Goal: Task Accomplishment & Management: Use online tool/utility

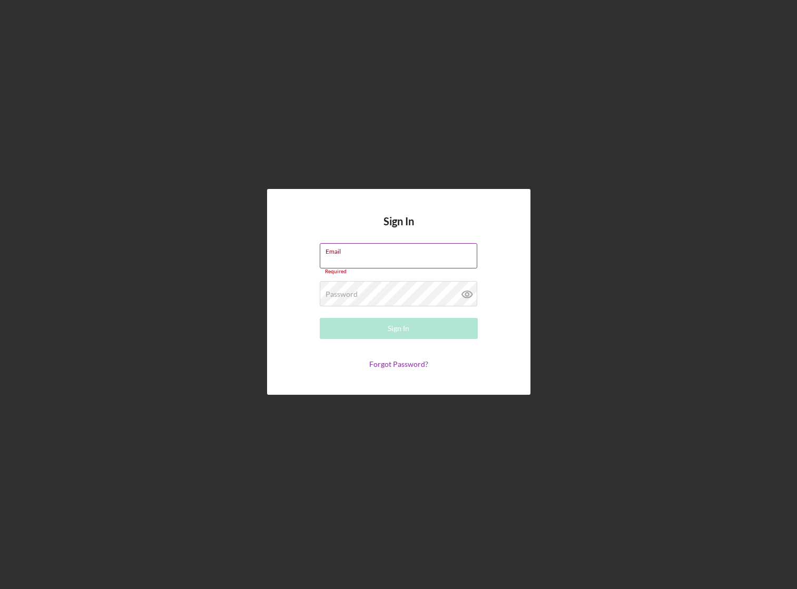
type input "[PERSON_NAME][EMAIL_ADDRESS][DOMAIN_NAME]"
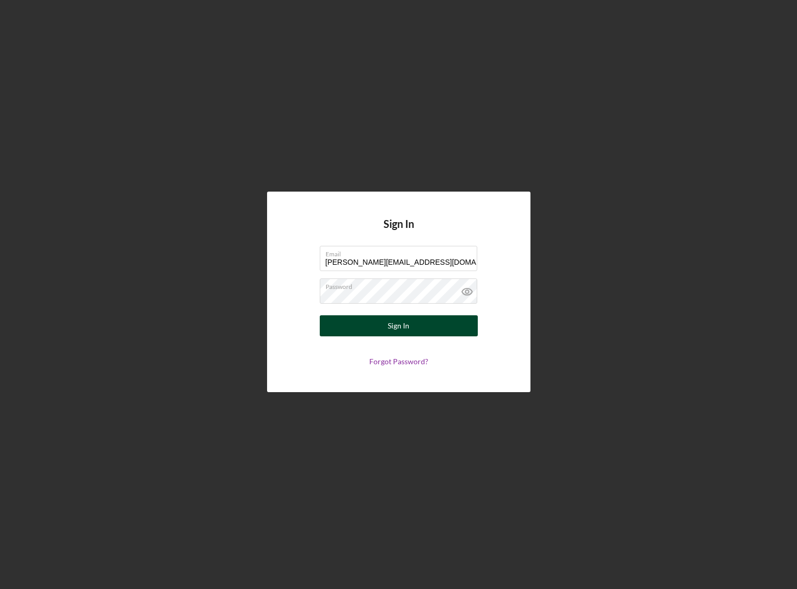
click at [389, 331] on div "Sign In" at bounding box center [399, 326] width 22 height 21
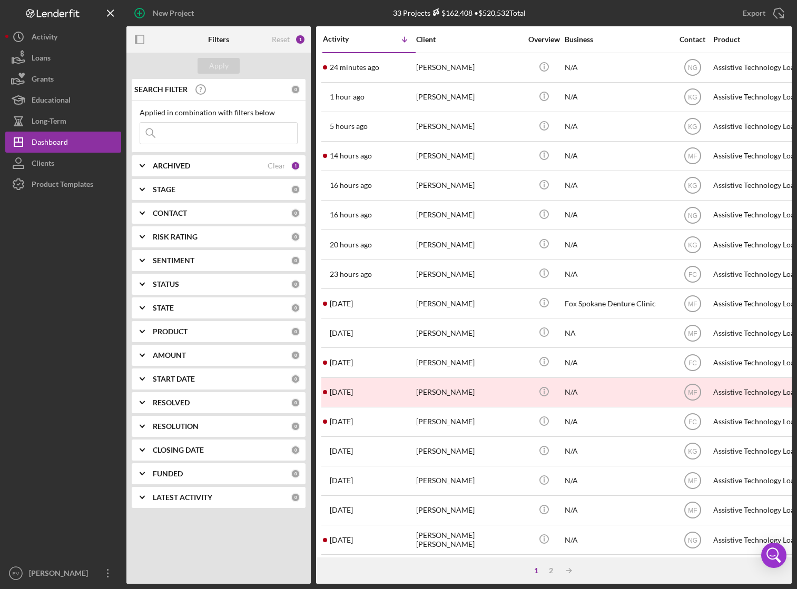
click at [68, 198] on div at bounding box center [63, 379] width 116 height 368
click at [74, 189] on div "Product Templates" at bounding box center [63, 186] width 62 height 24
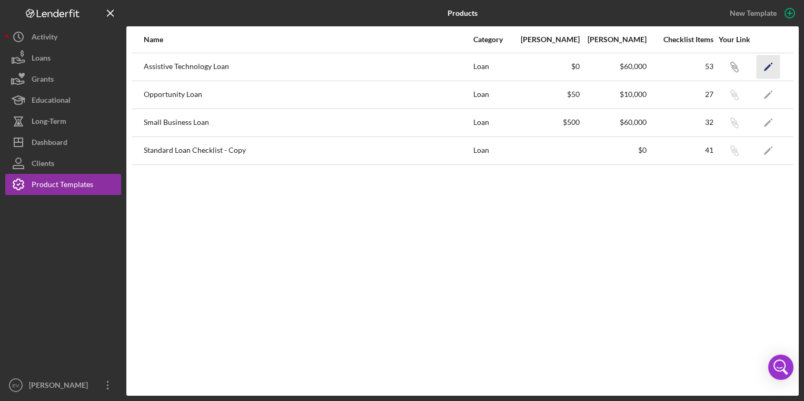
click at [774, 63] on icon "Icon/Edit" at bounding box center [769, 67] width 24 height 24
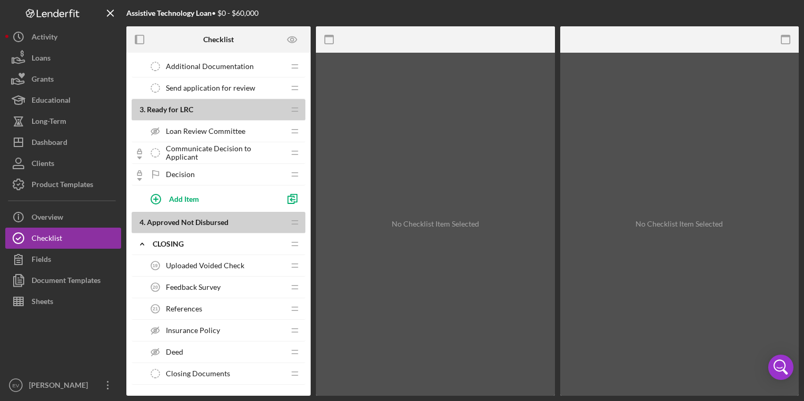
scroll to position [882, 0]
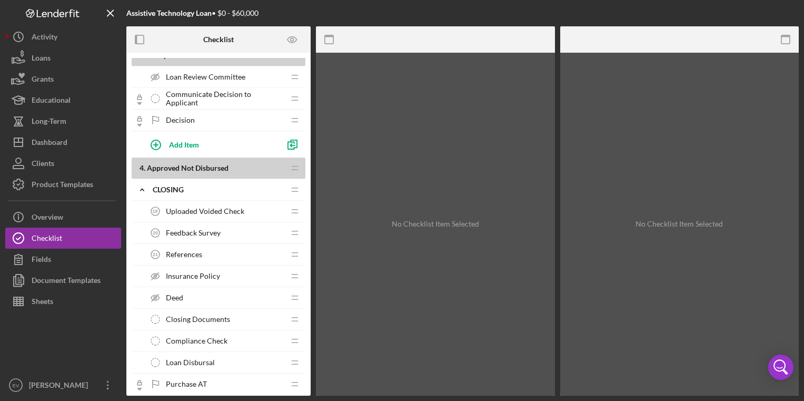
click at [194, 118] on div "Decision Decision" at bounding box center [215, 120] width 140 height 21
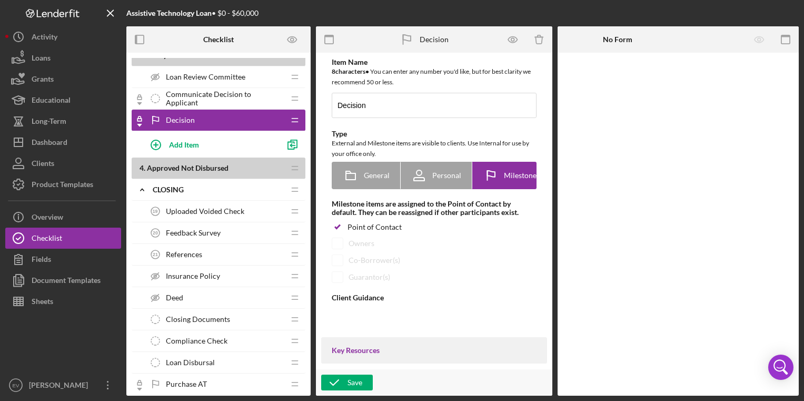
type textarea "<div>When this item is marked as complete (marked with a green check mark, and …"
type textarea "<div>A decision has been made regarding your application. Please log in to Lend…"
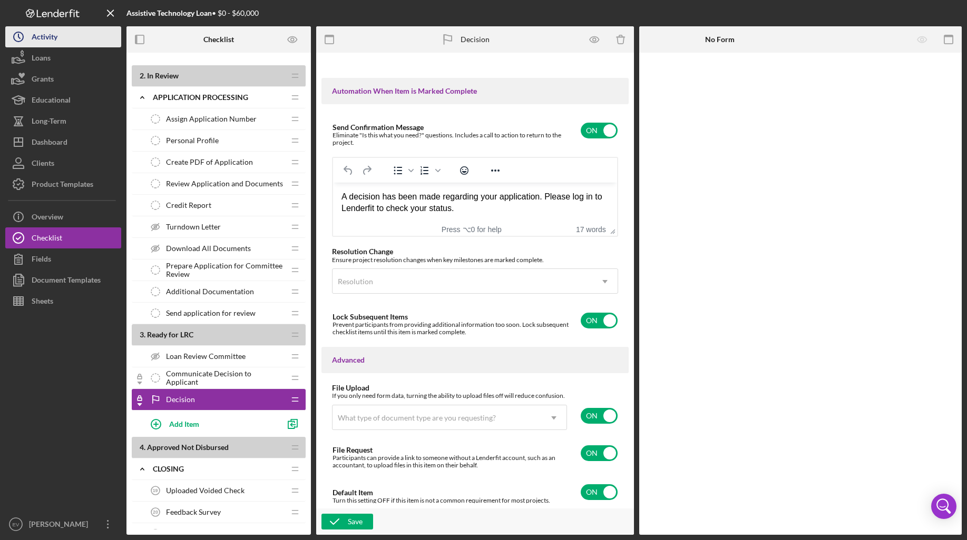
scroll to position [672, 0]
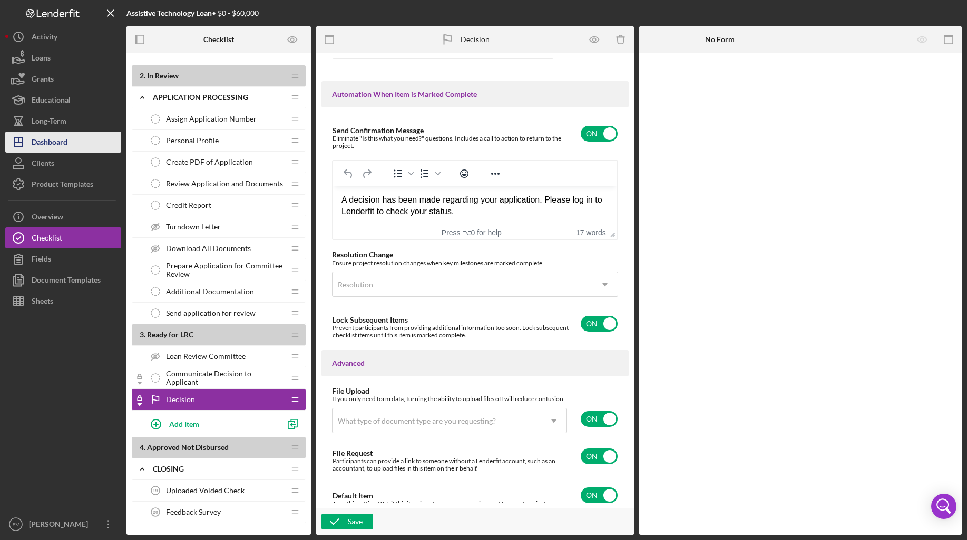
click at [61, 144] on div "Dashboard" at bounding box center [50, 144] width 36 height 24
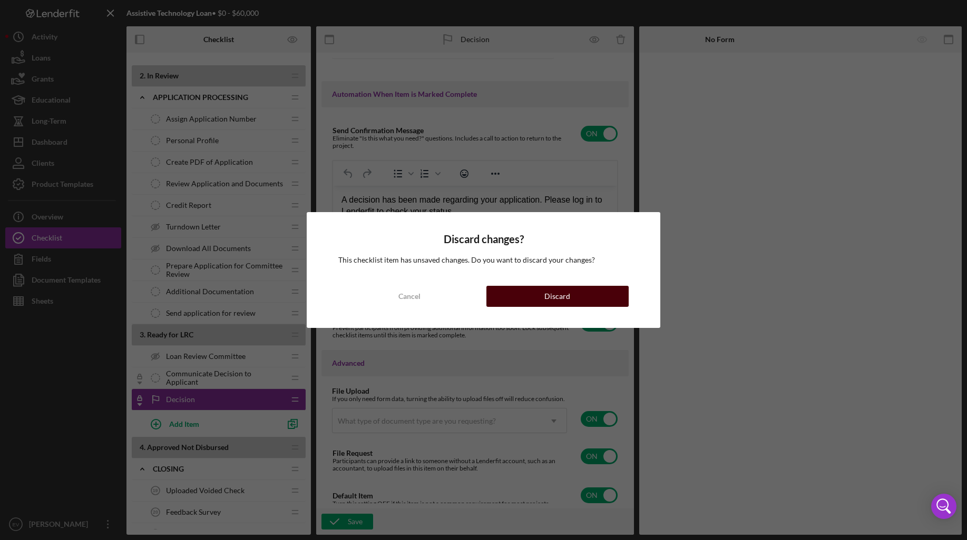
click at [559, 302] on div "Discard" at bounding box center [557, 296] width 26 height 21
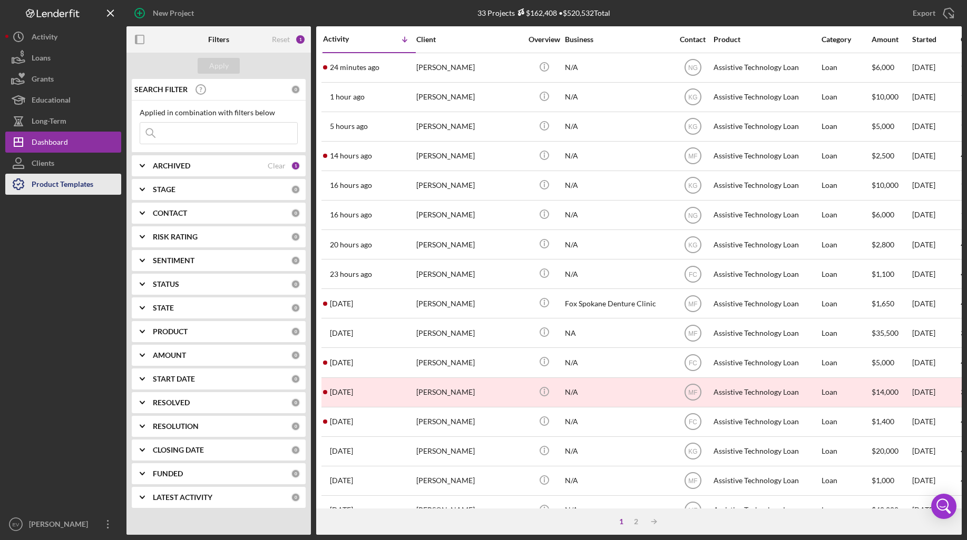
click at [64, 183] on div "Product Templates" at bounding box center [63, 186] width 62 height 24
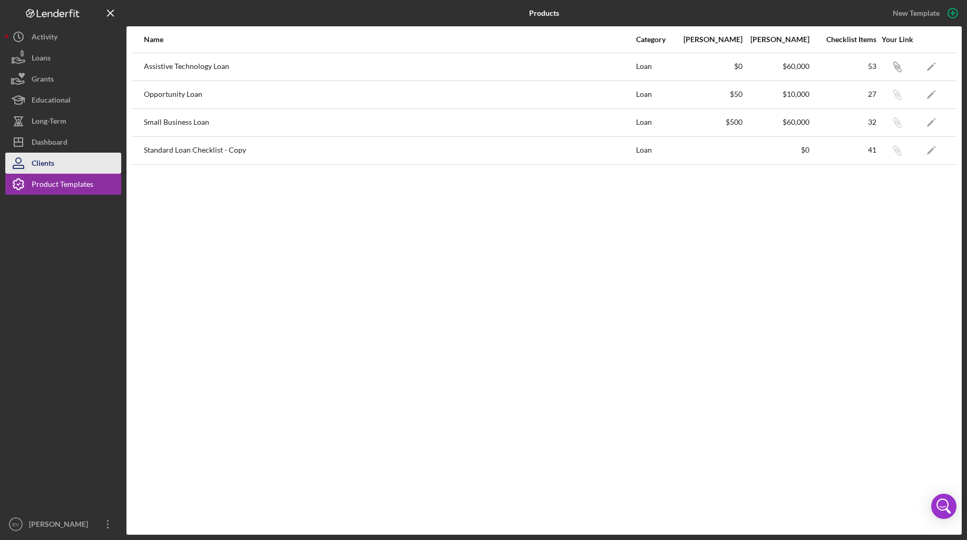
click at [63, 173] on button "Clients" at bounding box center [63, 163] width 116 height 21
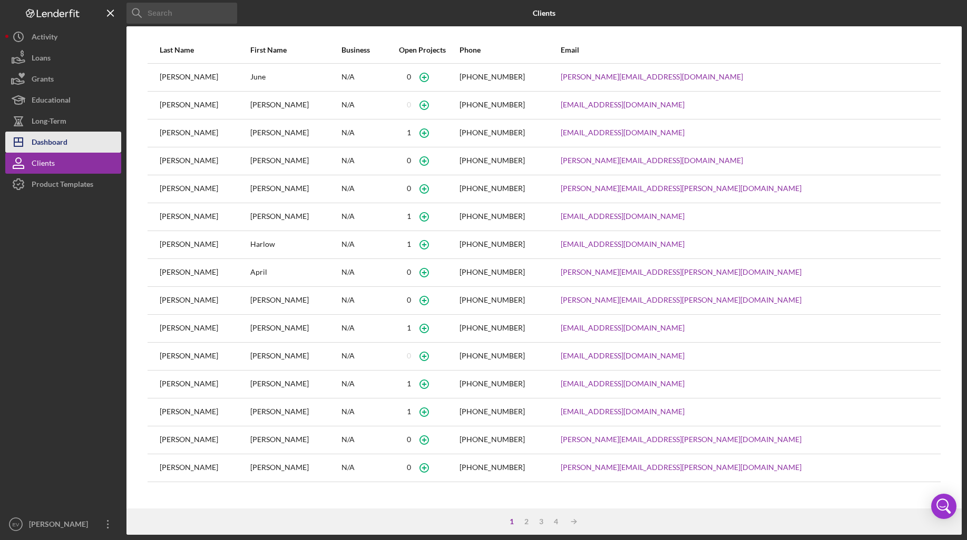
click at [49, 147] on div "Dashboard" at bounding box center [50, 144] width 36 height 24
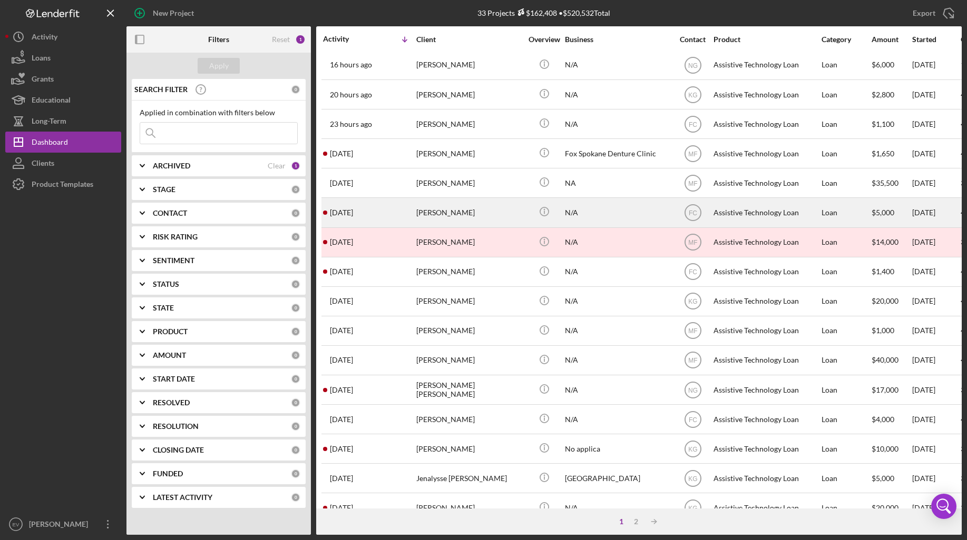
scroll to position [204, 0]
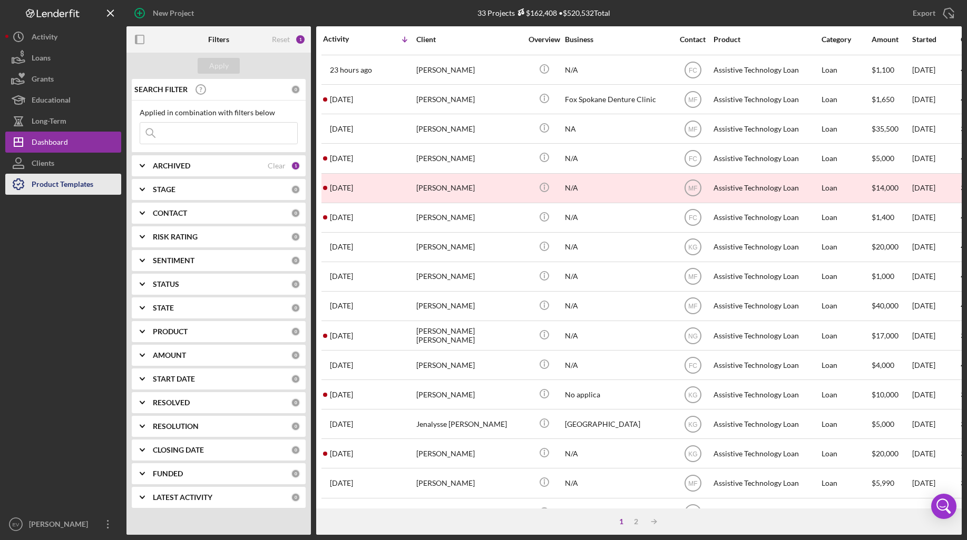
click at [77, 183] on div "Product Templates" at bounding box center [63, 186] width 62 height 24
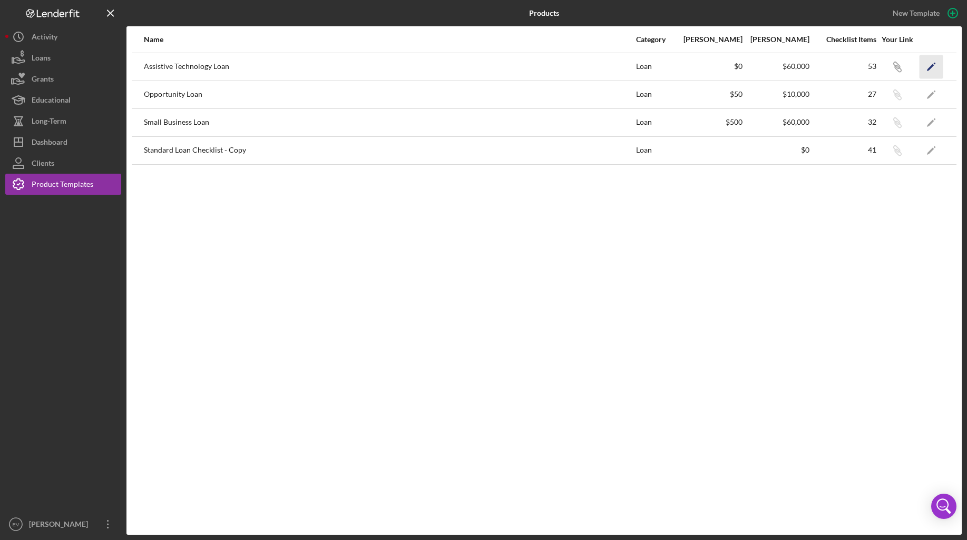
click at [796, 73] on icon "Icon/Edit" at bounding box center [931, 67] width 24 height 24
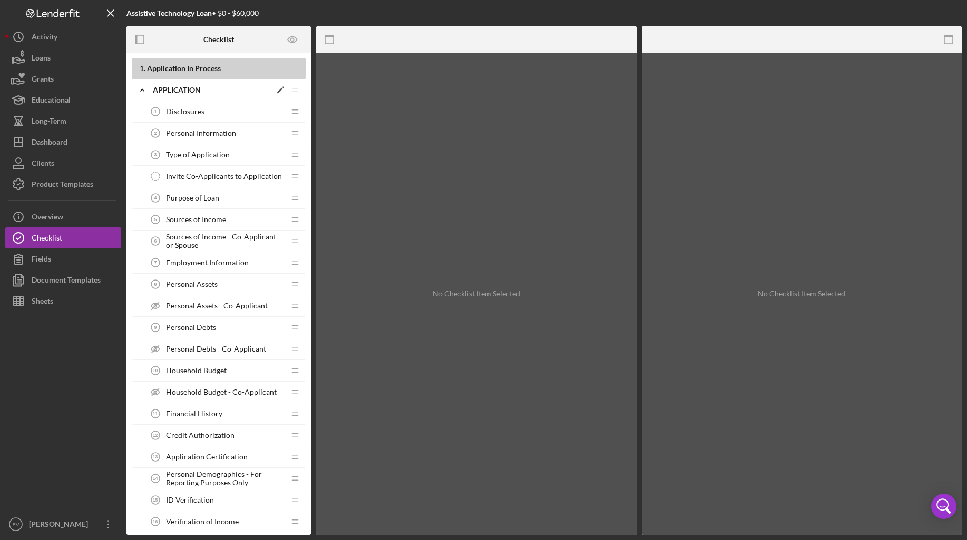
click at [133, 93] on icon "Icon/Expander" at bounding box center [142, 90] width 21 height 21
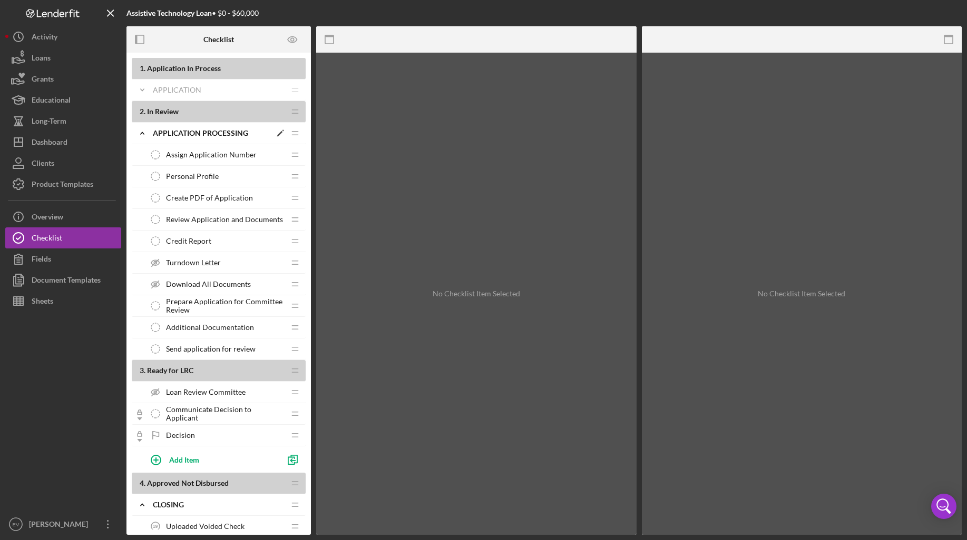
click at [141, 132] on icon "Icon/Expander" at bounding box center [142, 133] width 21 height 21
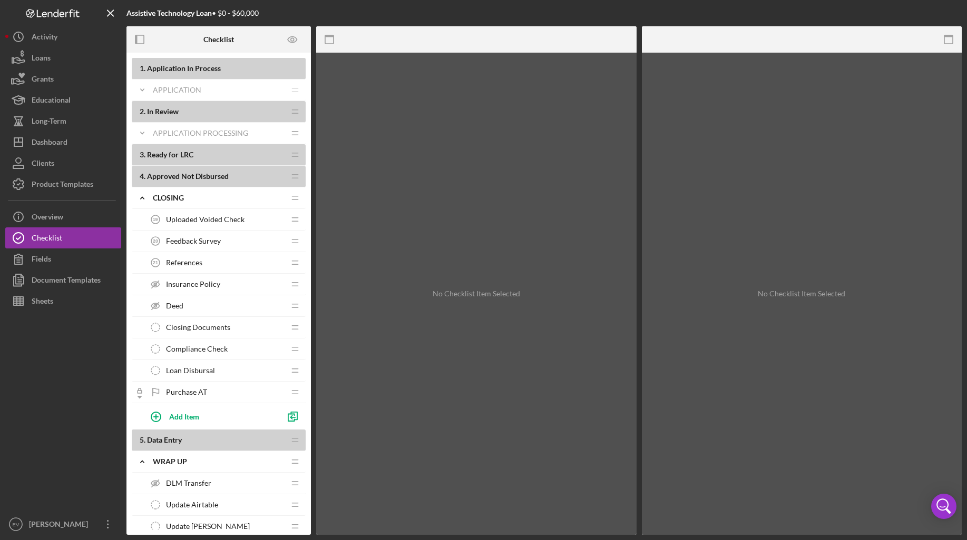
click at [163, 156] on span "Ready for LRC" at bounding box center [170, 154] width 46 height 9
click at [156, 155] on span "Ready for LRC" at bounding box center [170, 154] width 46 height 9
click at [147, 134] on icon "Icon/Expander" at bounding box center [142, 133] width 21 height 21
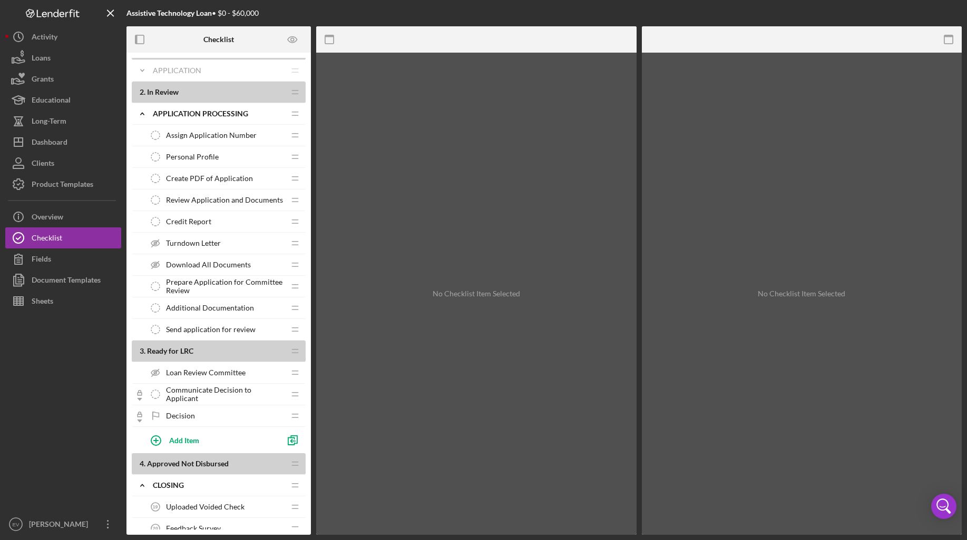
scroll to position [30, 0]
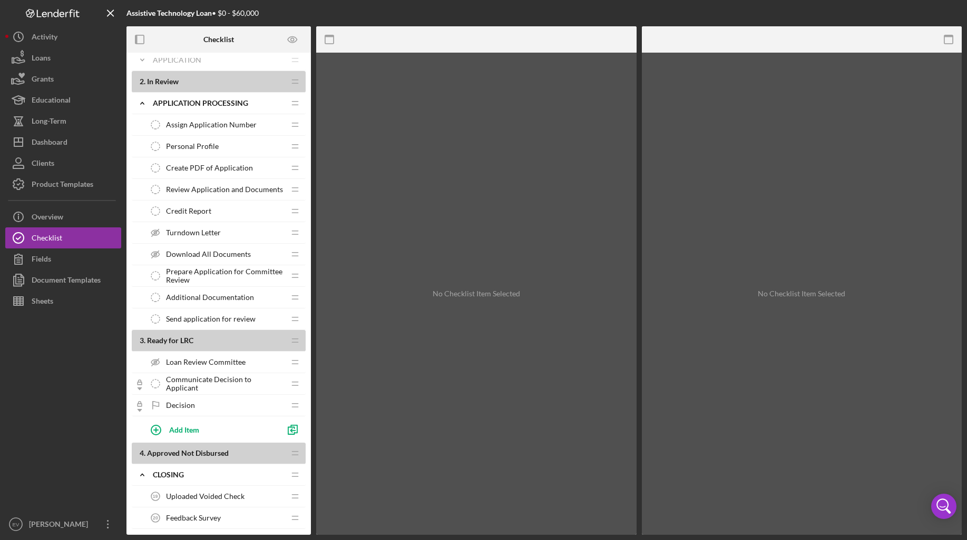
click at [220, 405] on div "Decision Decision" at bounding box center [215, 405] width 140 height 21
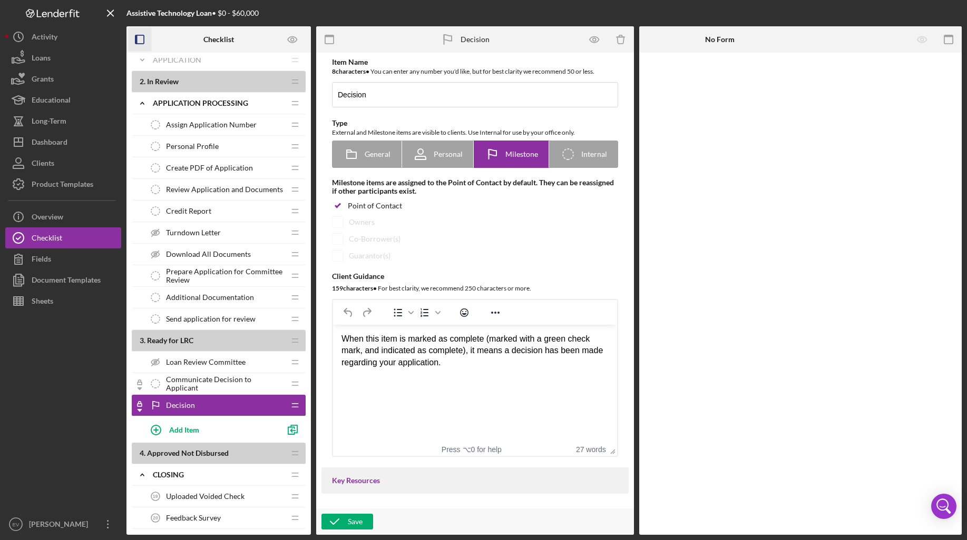
click at [142, 40] on icon "button" at bounding box center [140, 40] width 24 height 24
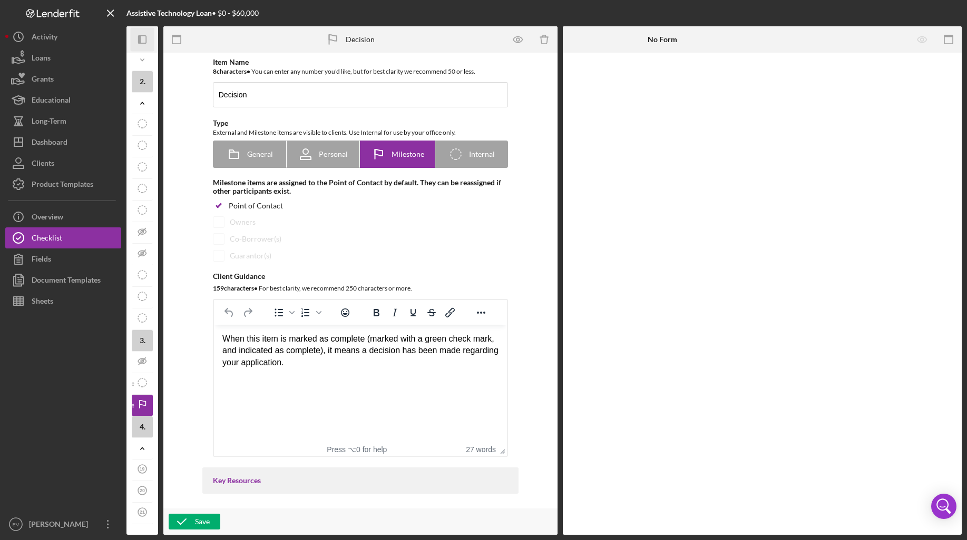
click at [142, 36] on icon "Icon/Panel Side Expand" at bounding box center [143, 40] width 24 height 24
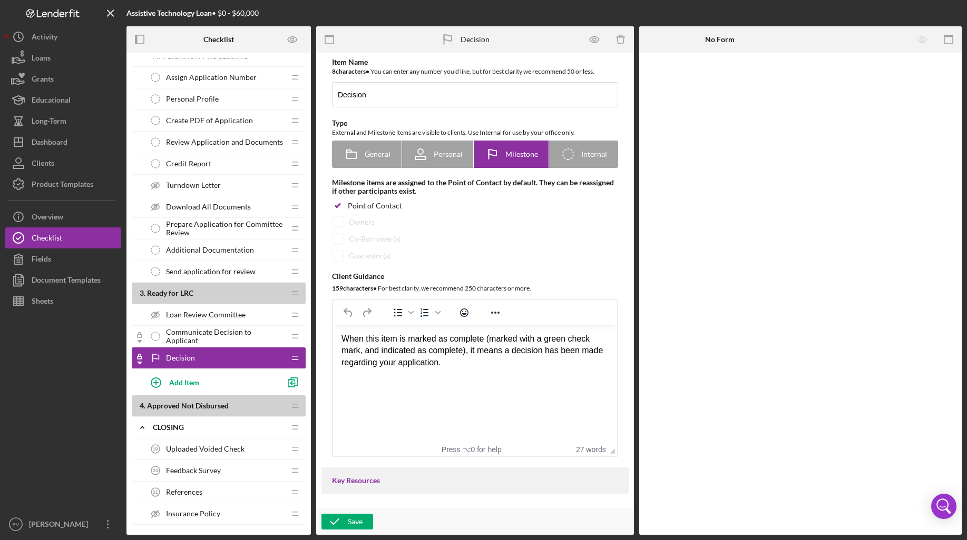
scroll to position [112, 0]
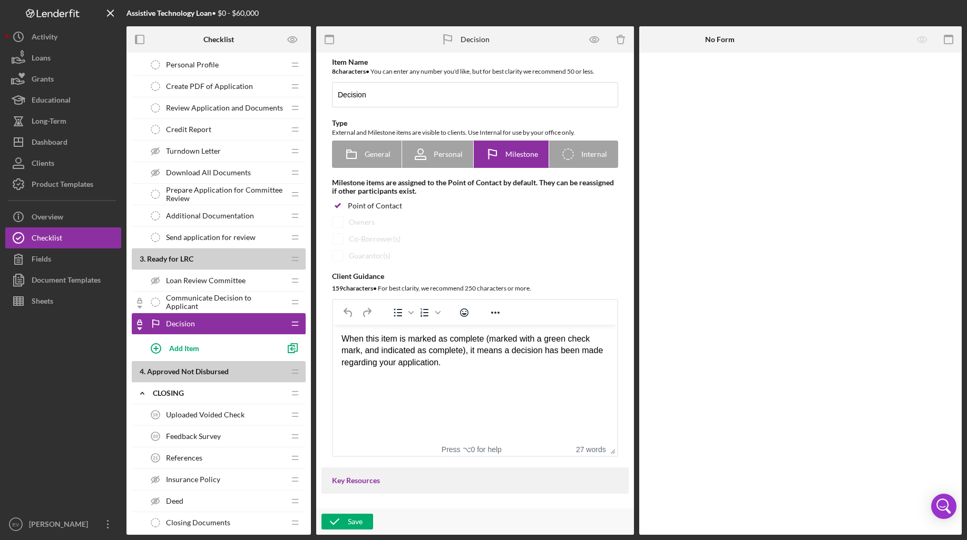
click at [194, 155] on span "Turndown Letter" at bounding box center [193, 151] width 55 height 8
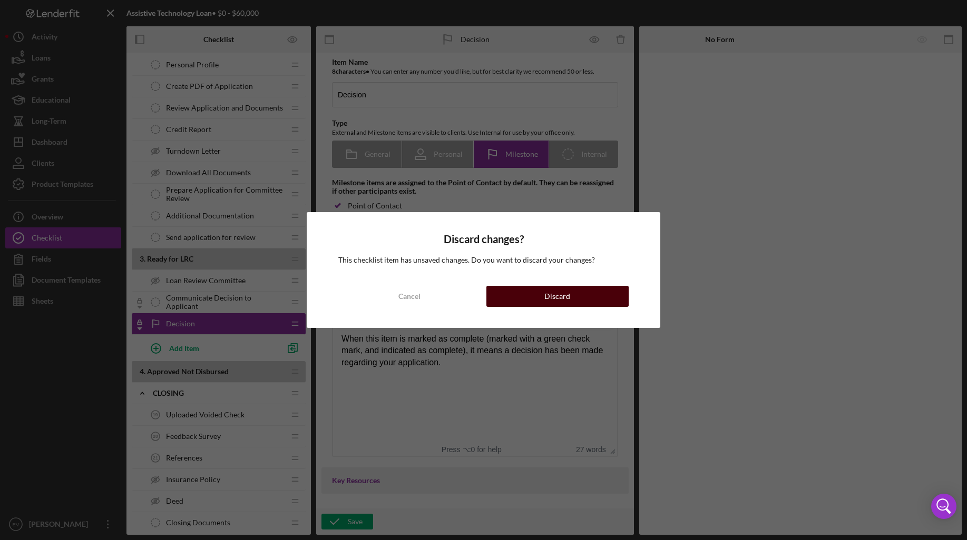
click at [559, 299] on div "Discard" at bounding box center [557, 296] width 26 height 21
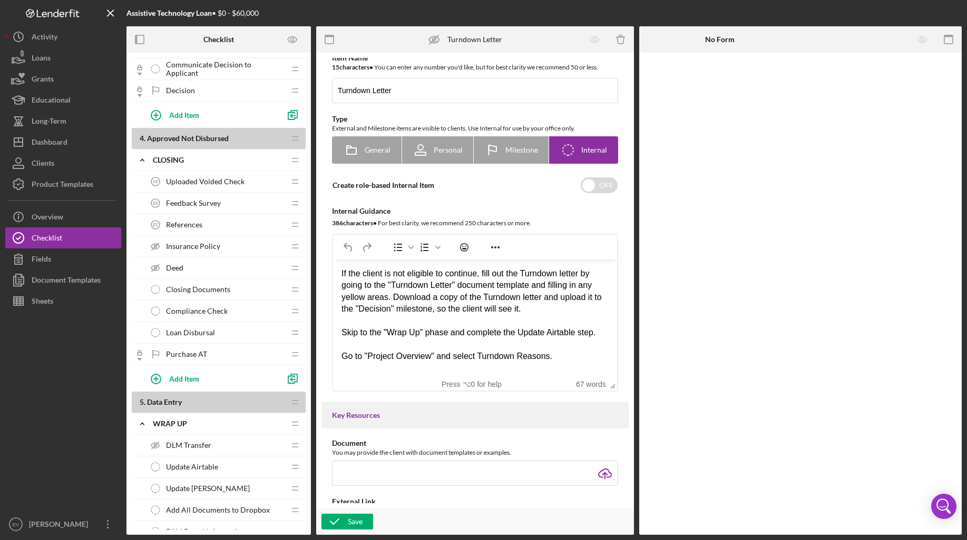
scroll to position [385, 0]
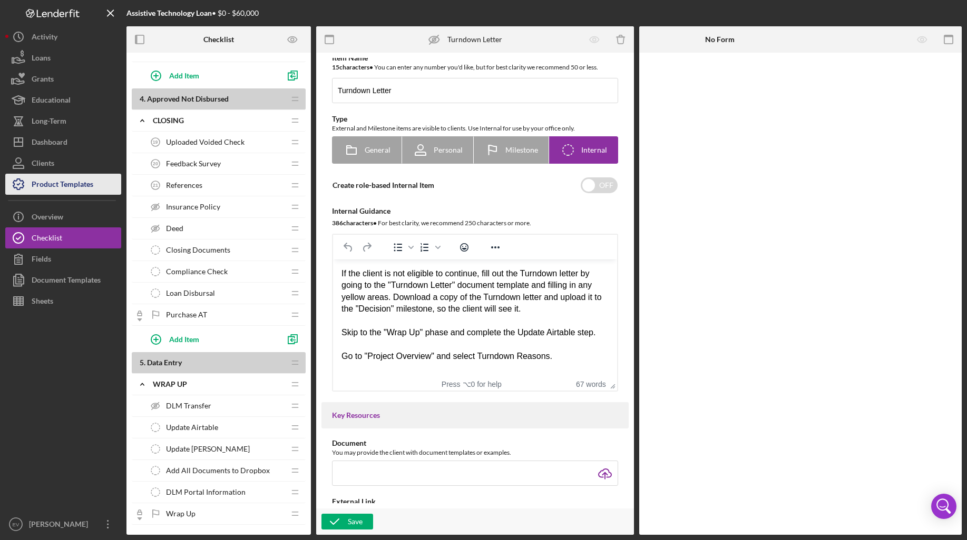
click at [82, 186] on div "Product Templates" at bounding box center [63, 186] width 62 height 24
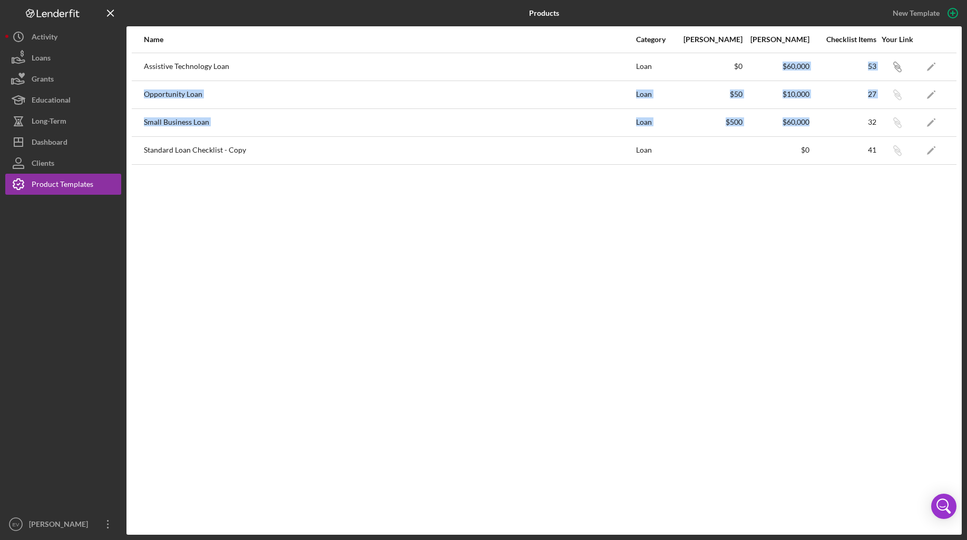
drag, startPoint x: 782, startPoint y: 65, endPoint x: 797, endPoint y: 135, distance: 71.7
click at [796, 135] on tbody "Assistive Technology Loan Loan $0 $60,000 53 Icon/Link Icon/Edit Opportunity Lo…" at bounding box center [544, 109] width 824 height 112
click at [669, 287] on div "Name Category Min Amount Max Amount Checklist Items Your Link Assistive Technol…" at bounding box center [543, 280] width 835 height 509
